Goal: Check status: Check status

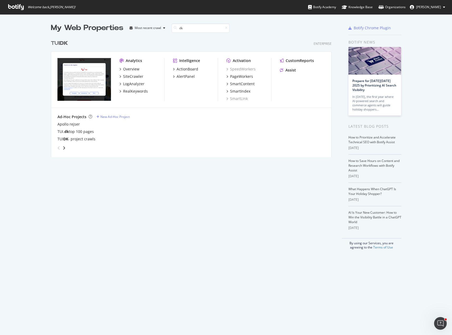
scroll to position [120, 281]
type input "dk"
click at [134, 78] on div "SiteCrawler" at bounding box center [133, 76] width 20 height 5
